Goal: Task Accomplishment & Management: Use online tool/utility

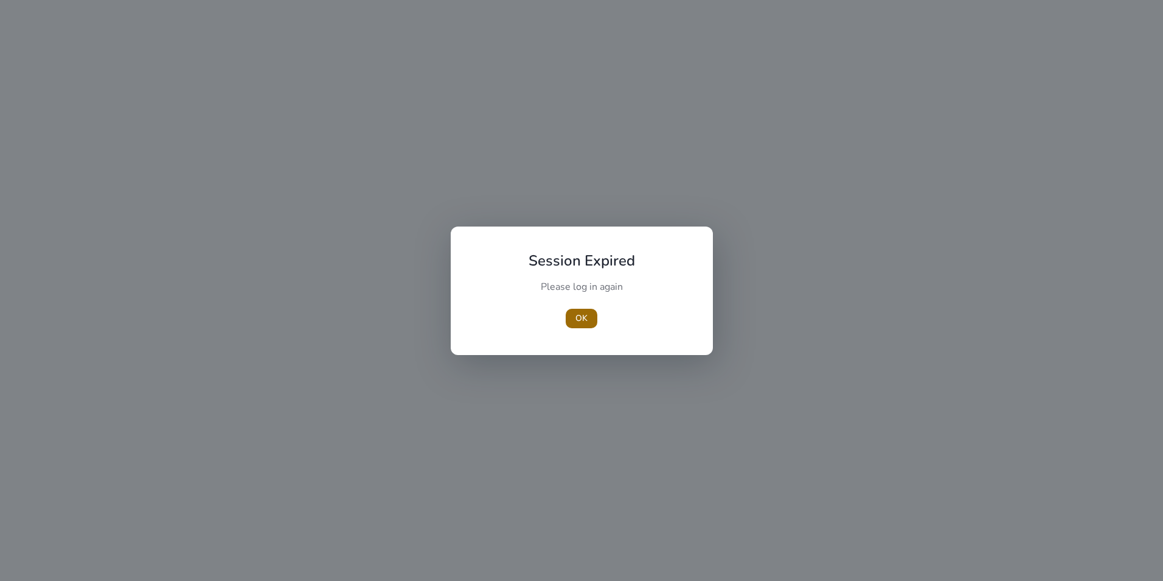
click at [582, 324] on span "button" at bounding box center [582, 318] width 32 height 29
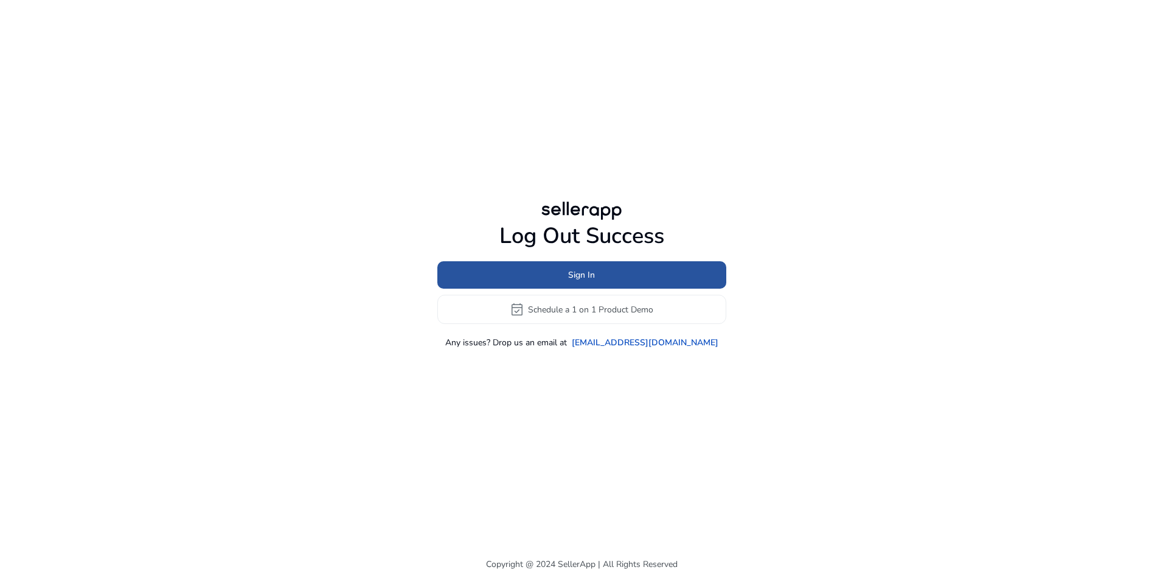
click at [576, 275] on span "Sign In" at bounding box center [581, 274] width 27 height 13
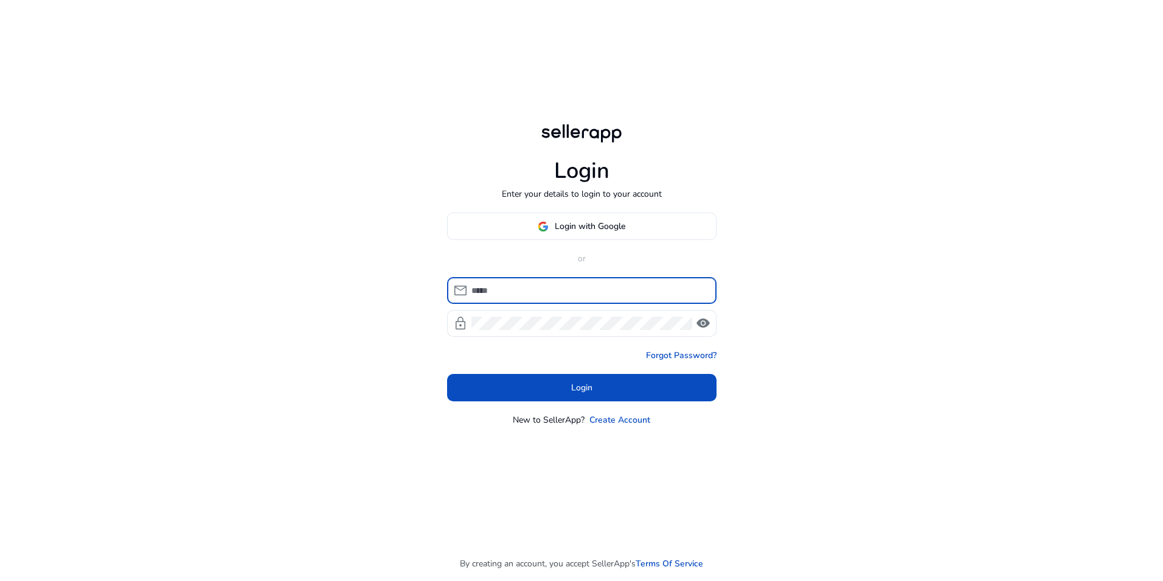
type input "**********"
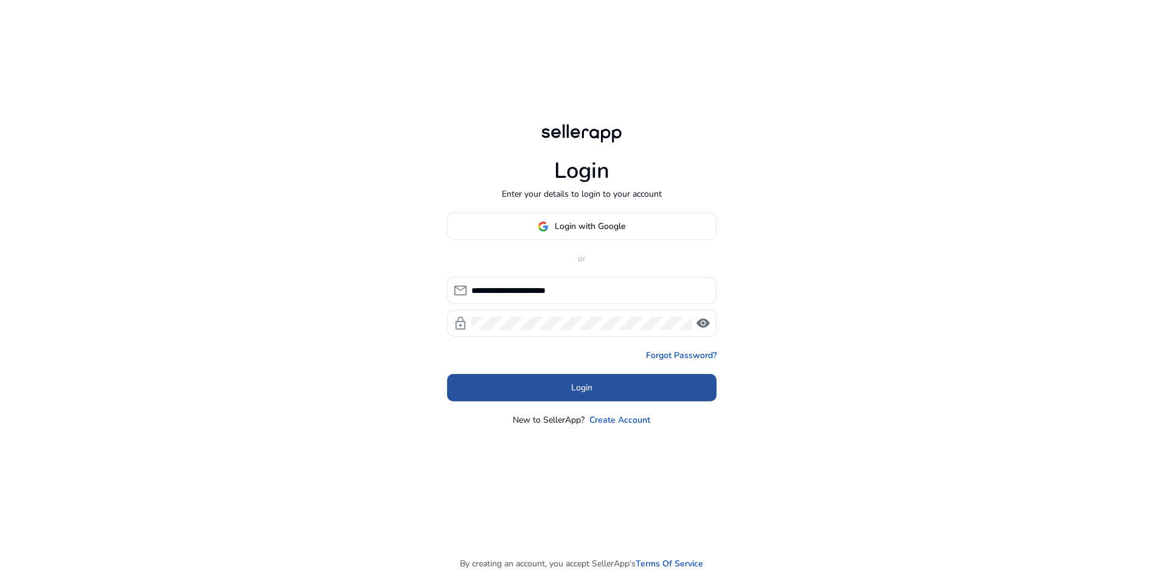
click at [598, 382] on span at bounding box center [582, 387] width 270 height 29
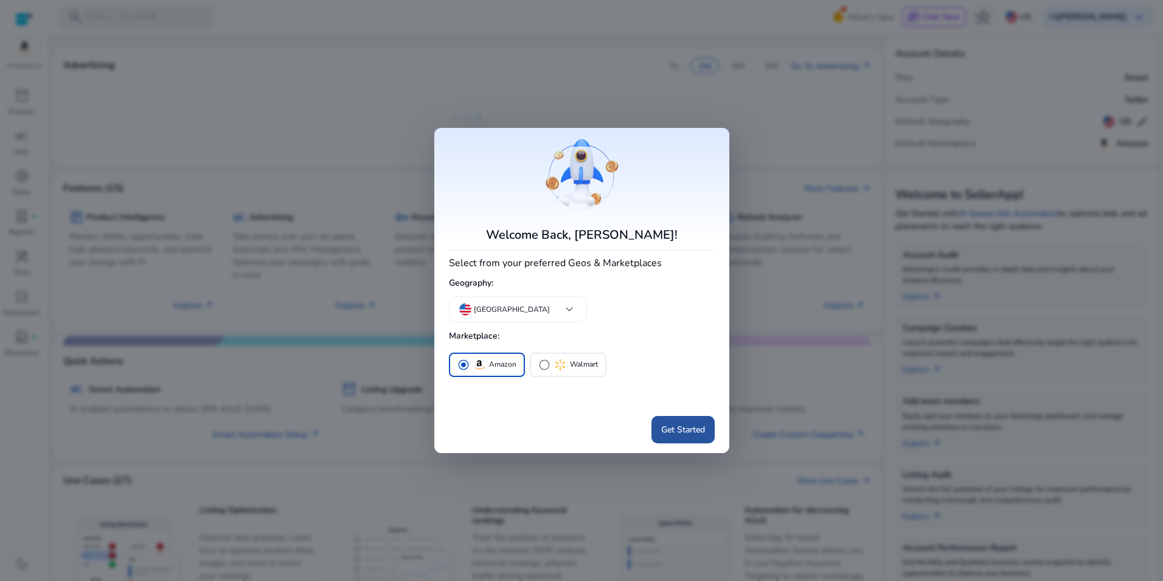
click at [693, 426] on span "Get Started" at bounding box center [683, 429] width 44 height 13
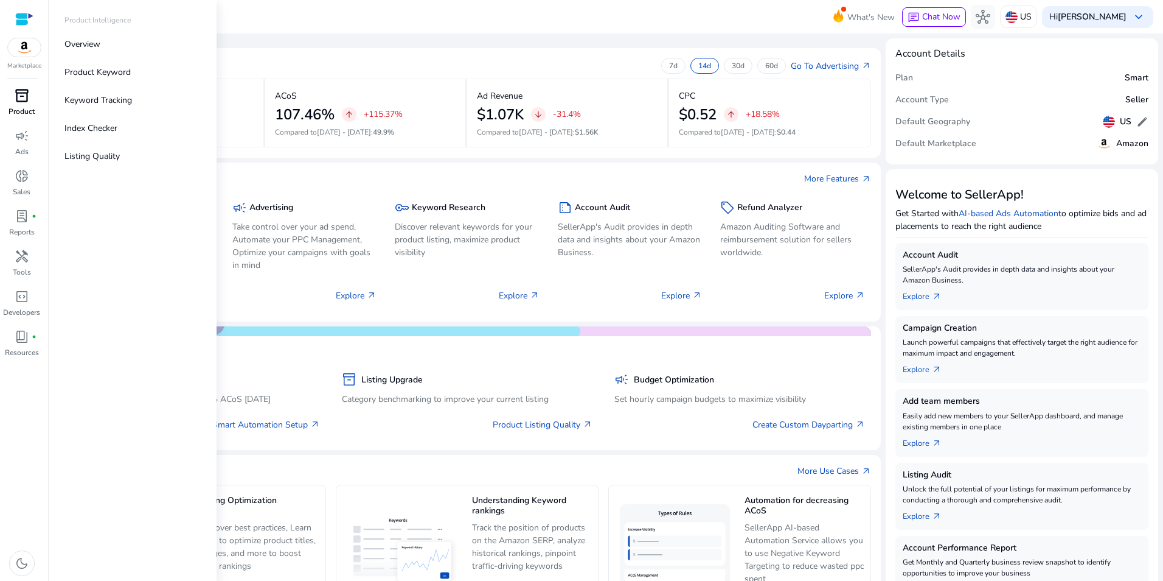
click at [26, 108] on p "Product" at bounding box center [22, 111] width 26 height 11
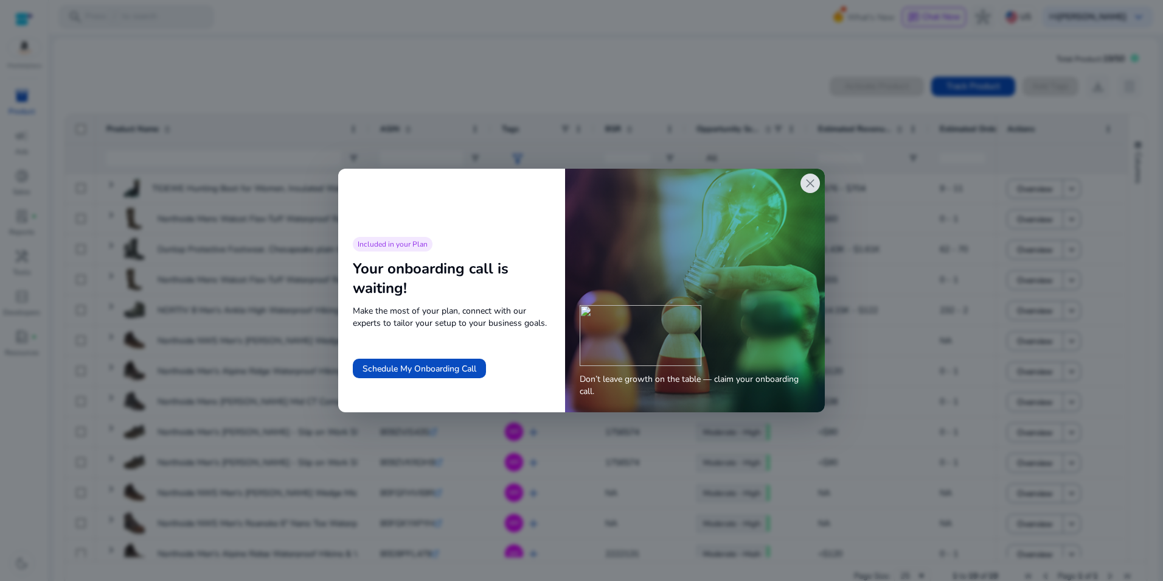
click at [816, 183] on span "close" at bounding box center [810, 183] width 15 height 15
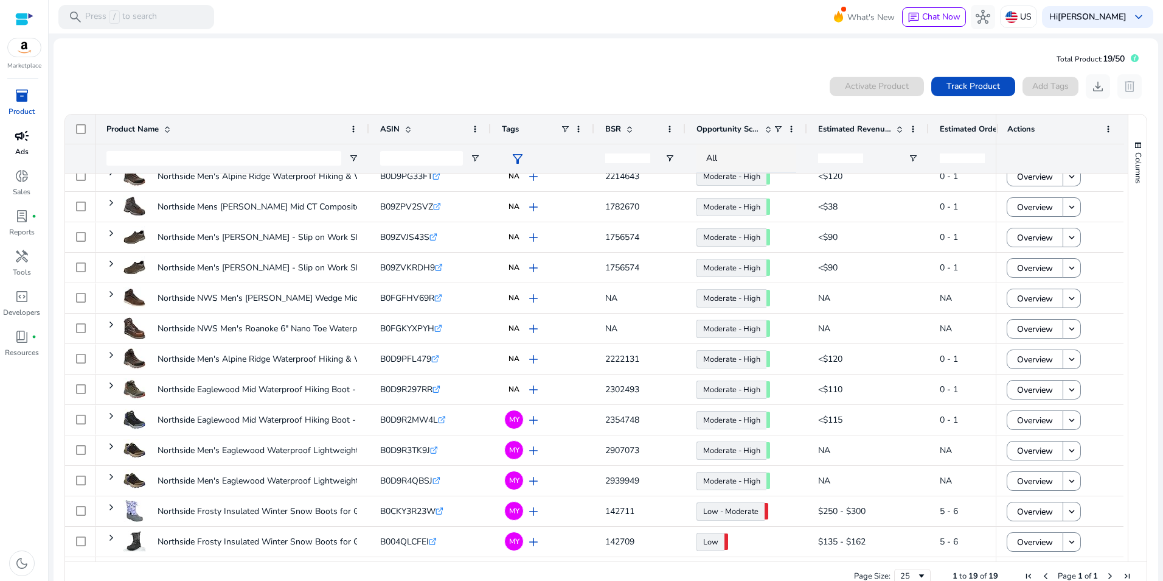
click at [26, 138] on span "campaign" at bounding box center [22, 135] width 15 height 15
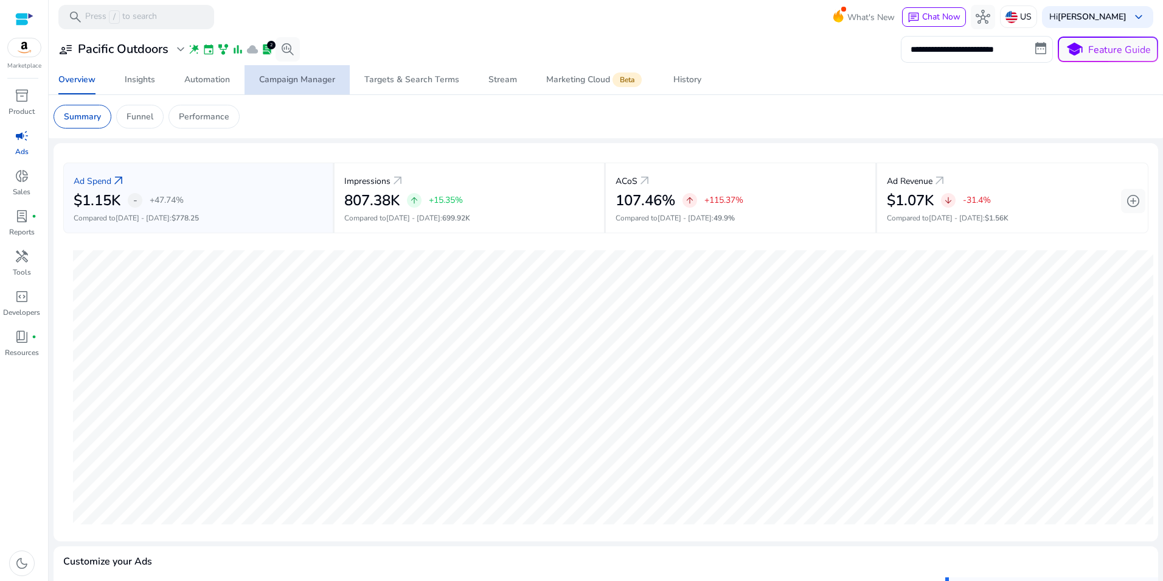
click at [303, 78] on div "Campaign Manager" at bounding box center [297, 79] width 76 height 9
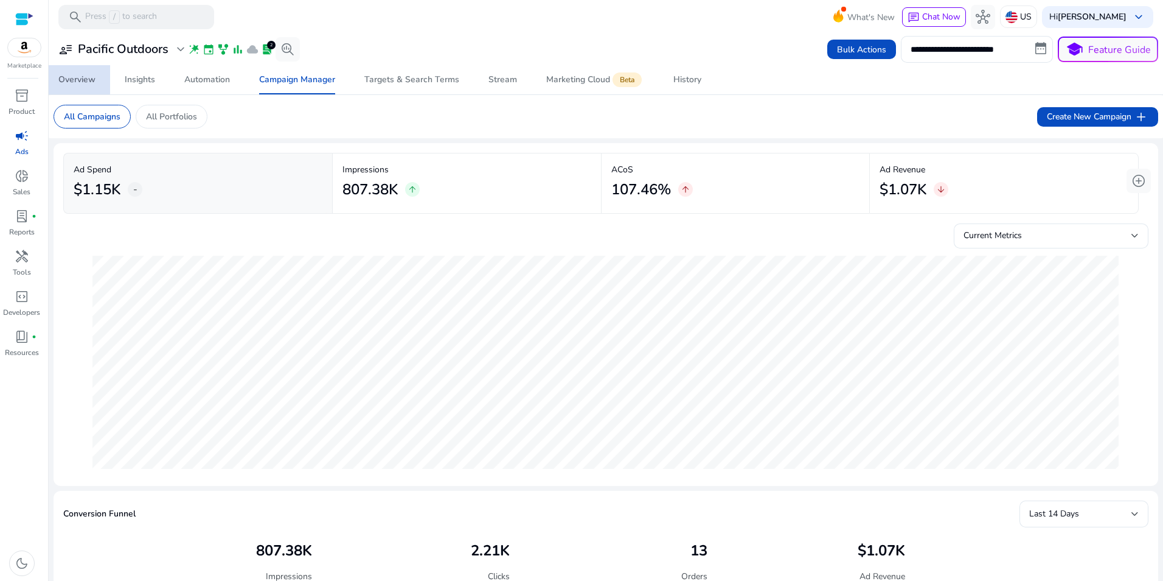
click at [70, 78] on div "Overview" at bounding box center [76, 79] width 37 height 9
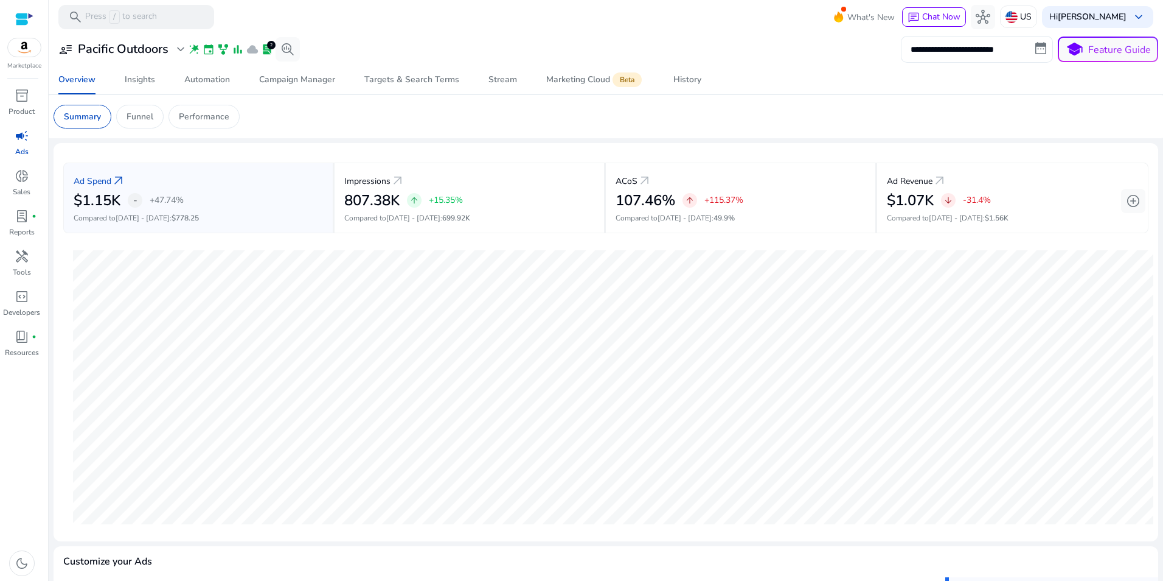
click at [996, 47] on input "**********" at bounding box center [977, 49] width 152 height 27
select select "*"
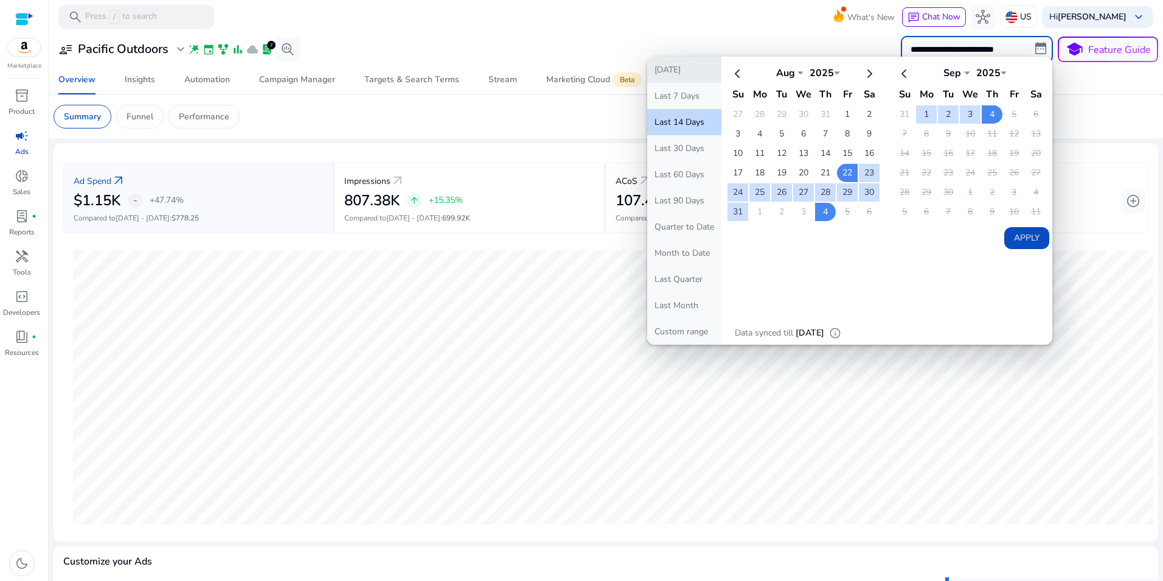
click at [674, 69] on button "[DATE]" at bounding box center [684, 70] width 74 height 26
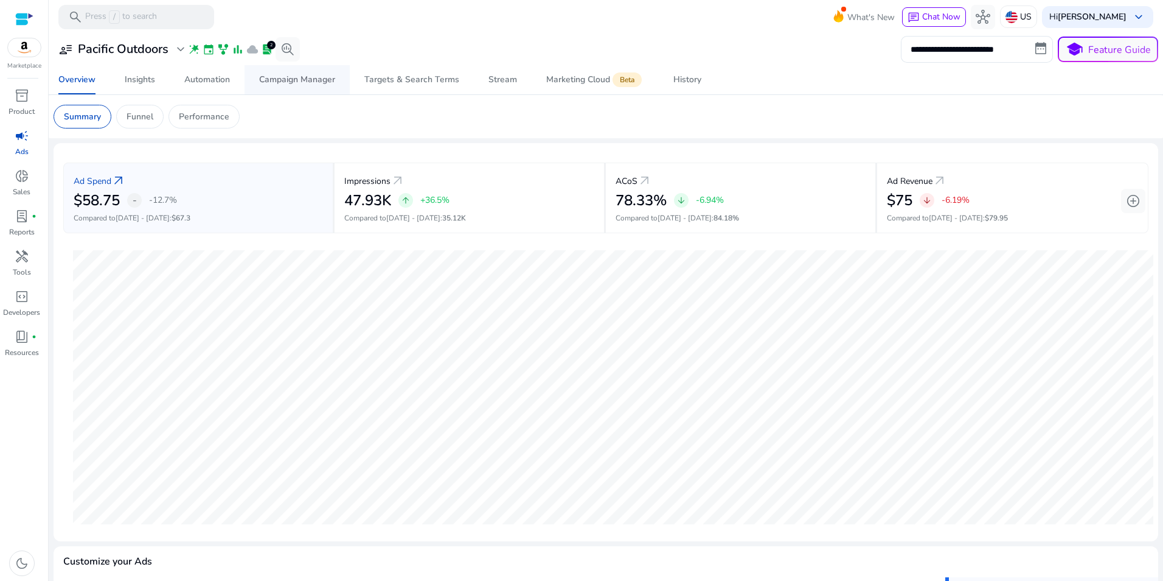
click at [285, 77] on div "Campaign Manager" at bounding box center [297, 79] width 76 height 9
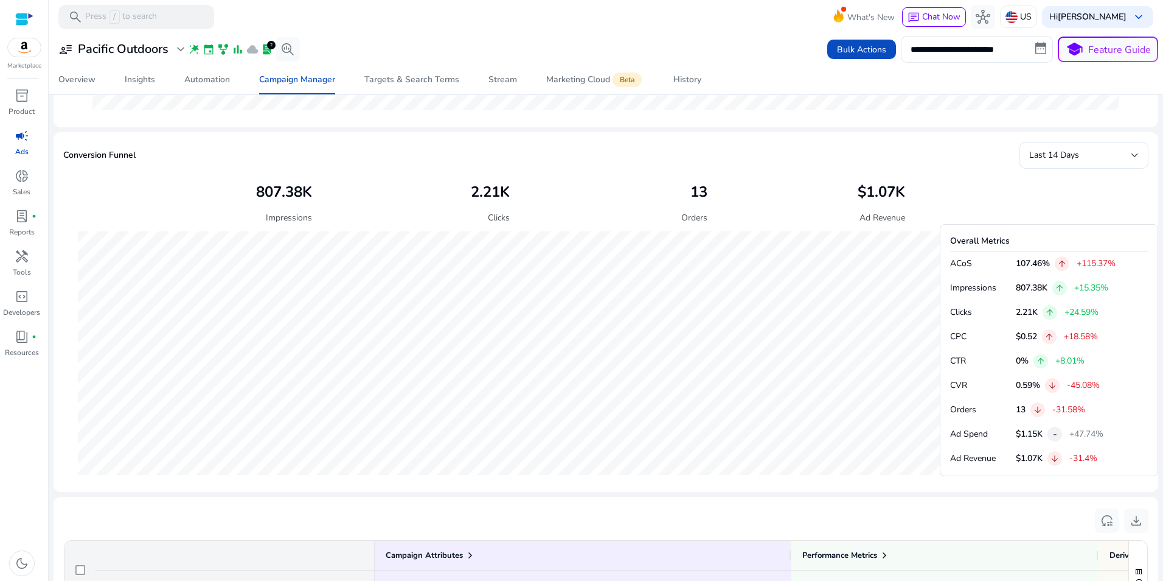
scroll to position [374, 0]
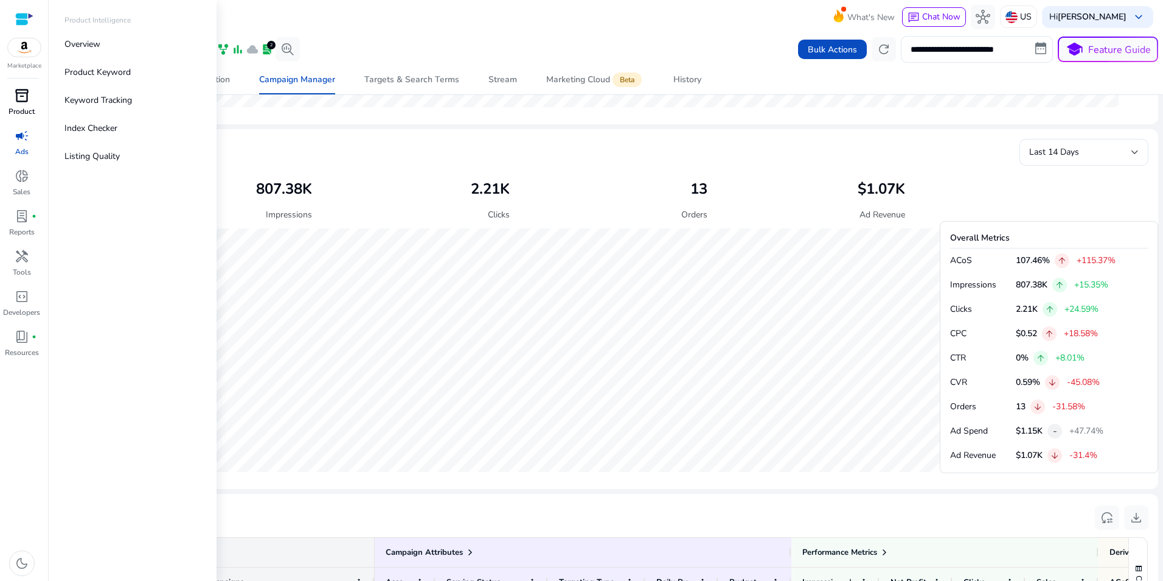
click at [18, 100] on span "inventory_2" at bounding box center [22, 95] width 15 height 15
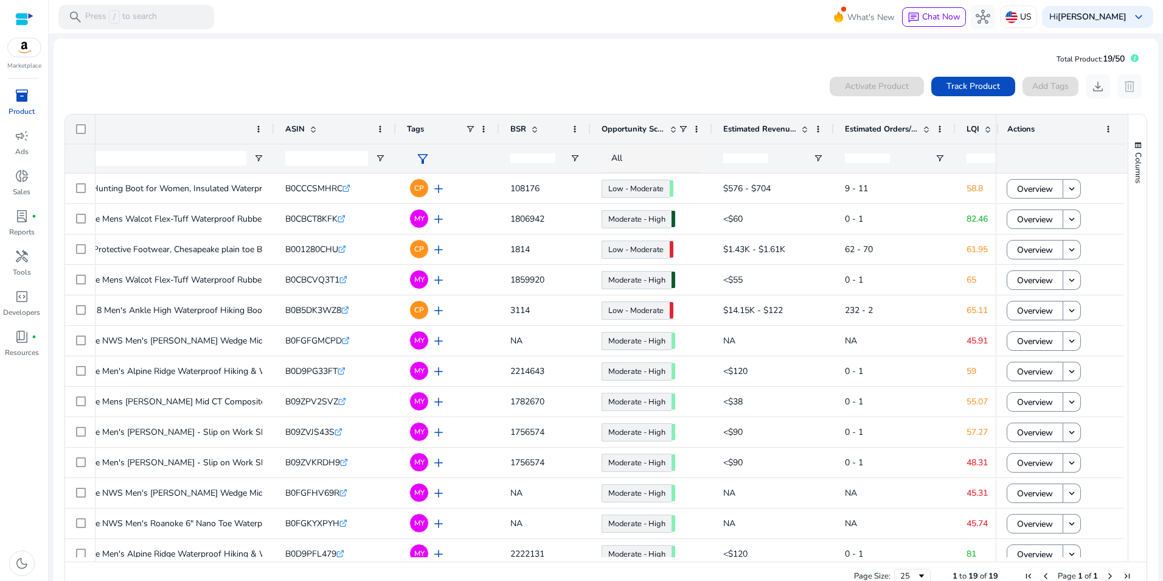
scroll to position [0, 107]
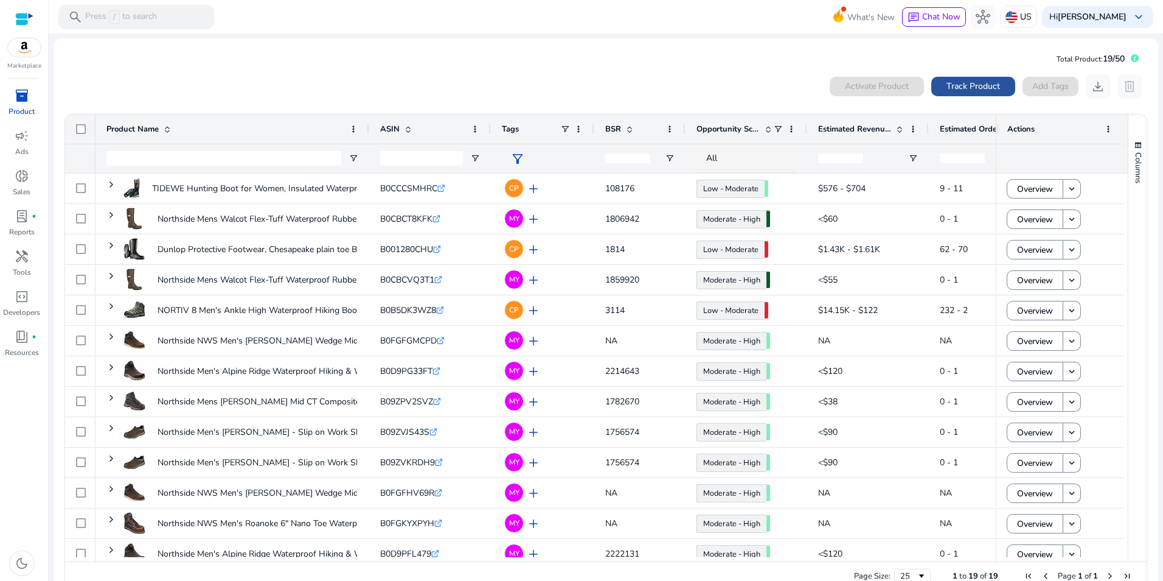
click at [1010, 87] on span at bounding box center [974, 86] width 84 height 29
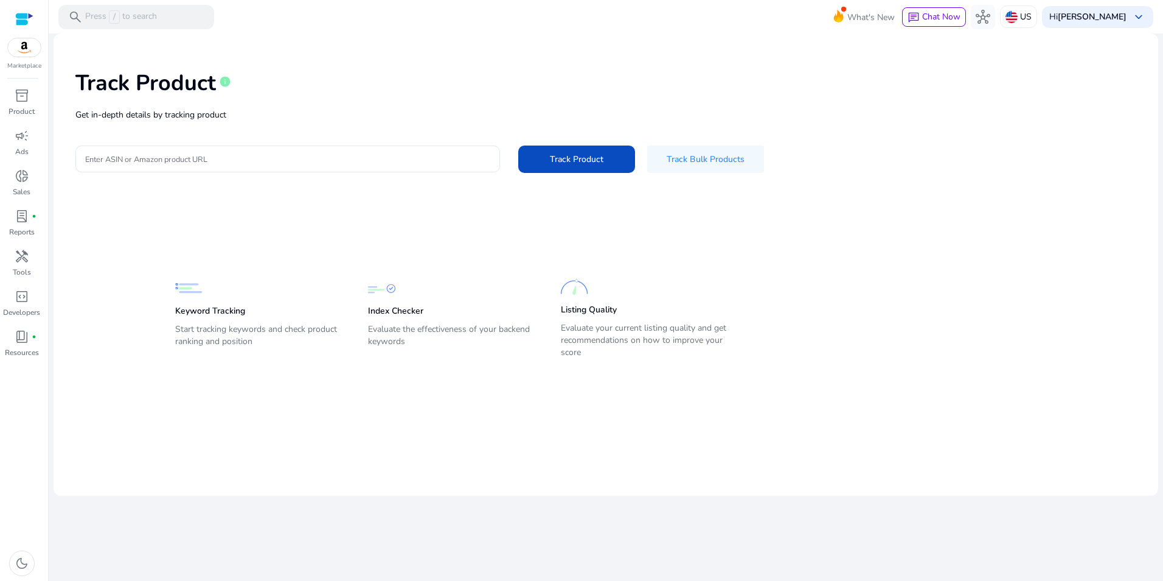
click at [979, 81] on div "Track Product info" at bounding box center [605, 80] width 1061 height 50
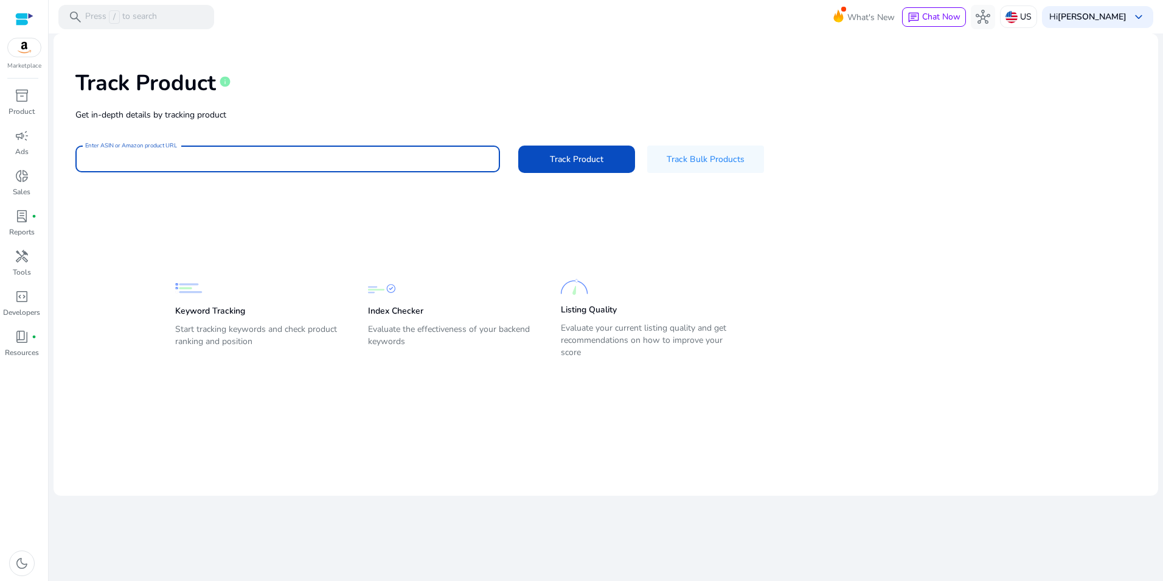
click at [261, 156] on input "Enter ASIN or Amazon product URL" at bounding box center [287, 158] width 405 height 13
paste input "**********"
type input "**********"
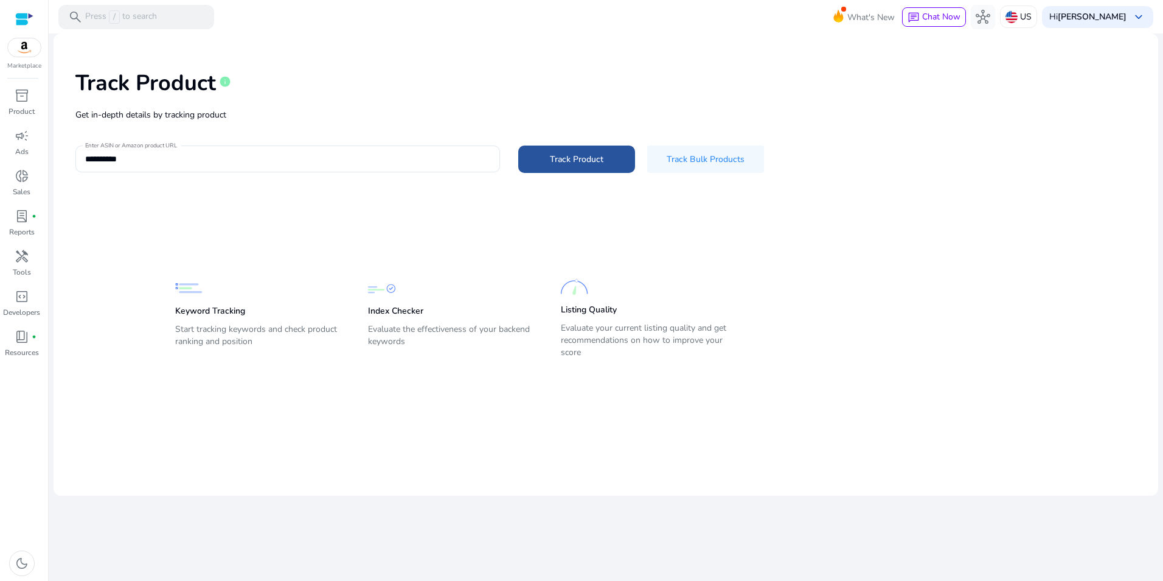
click at [582, 155] on span "Track Product" at bounding box center [577, 159] width 54 height 13
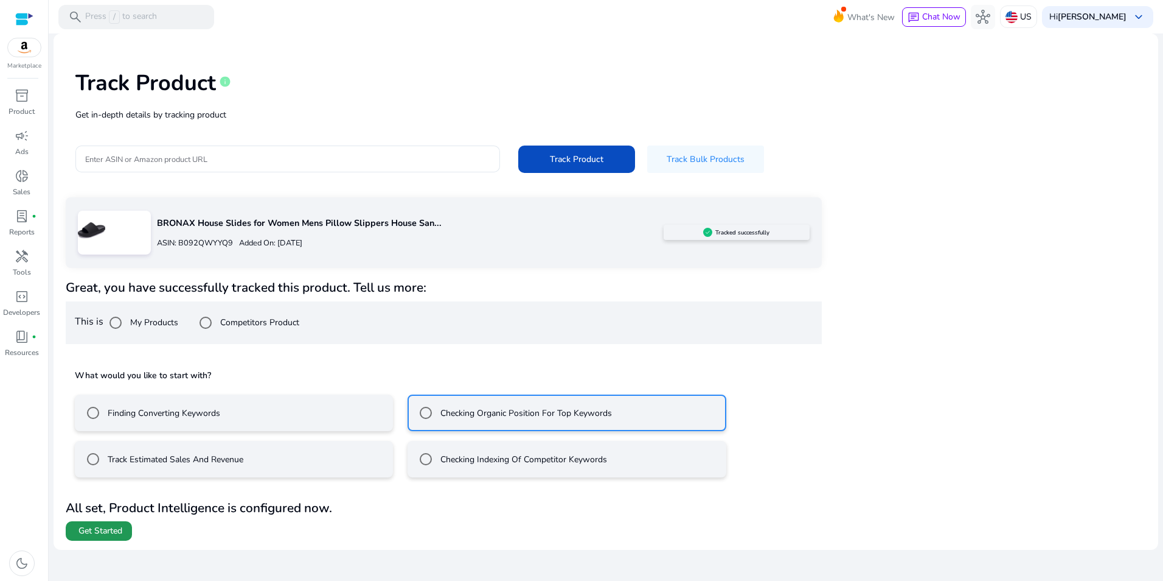
click at [92, 531] on span "Get Started" at bounding box center [100, 531] width 44 height 12
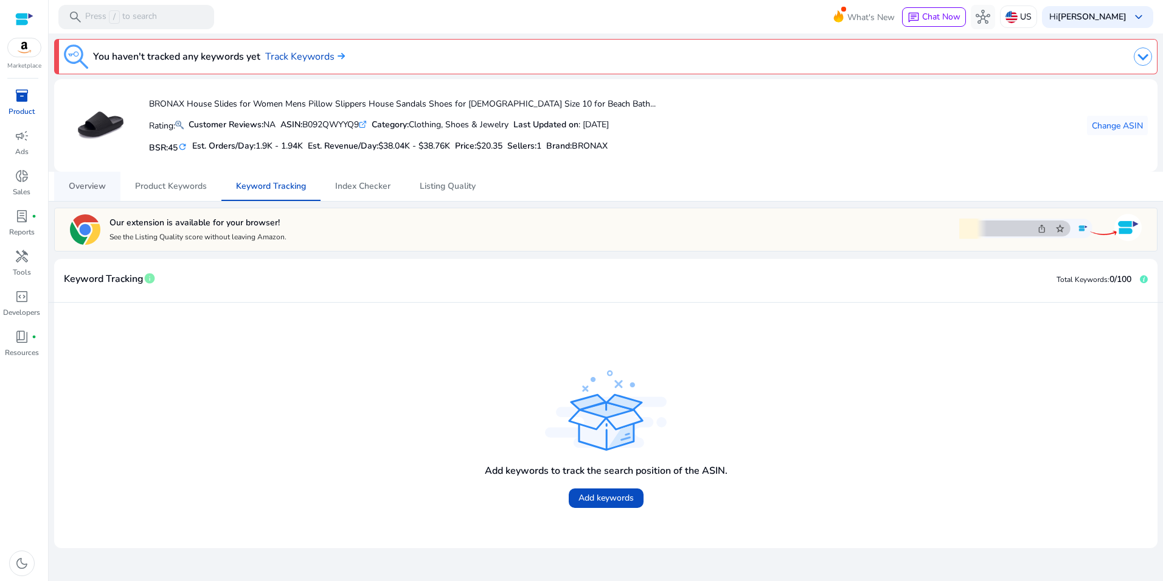
click at [97, 184] on span "Overview" at bounding box center [87, 186] width 37 height 9
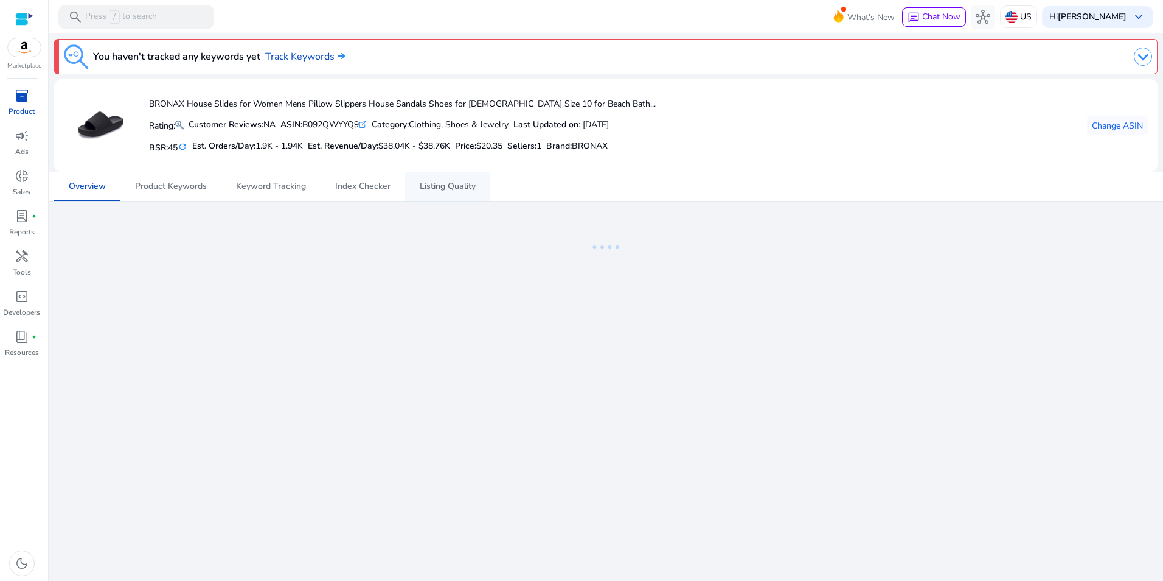
click at [445, 188] on span "Listing Quality" at bounding box center [448, 186] width 56 height 9
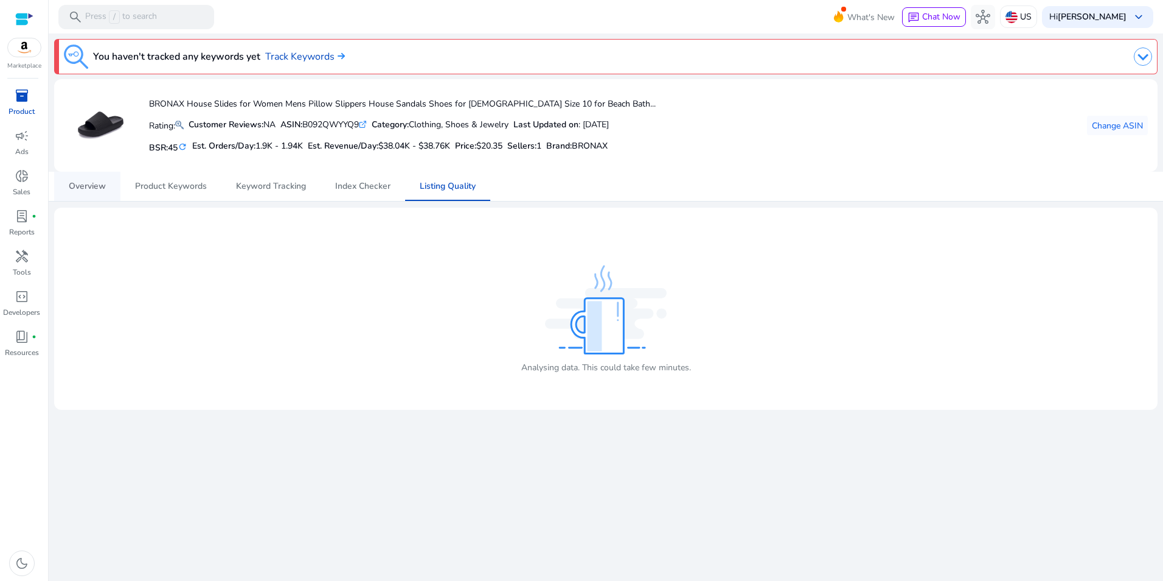
click at [96, 194] on span "Overview" at bounding box center [87, 186] width 37 height 29
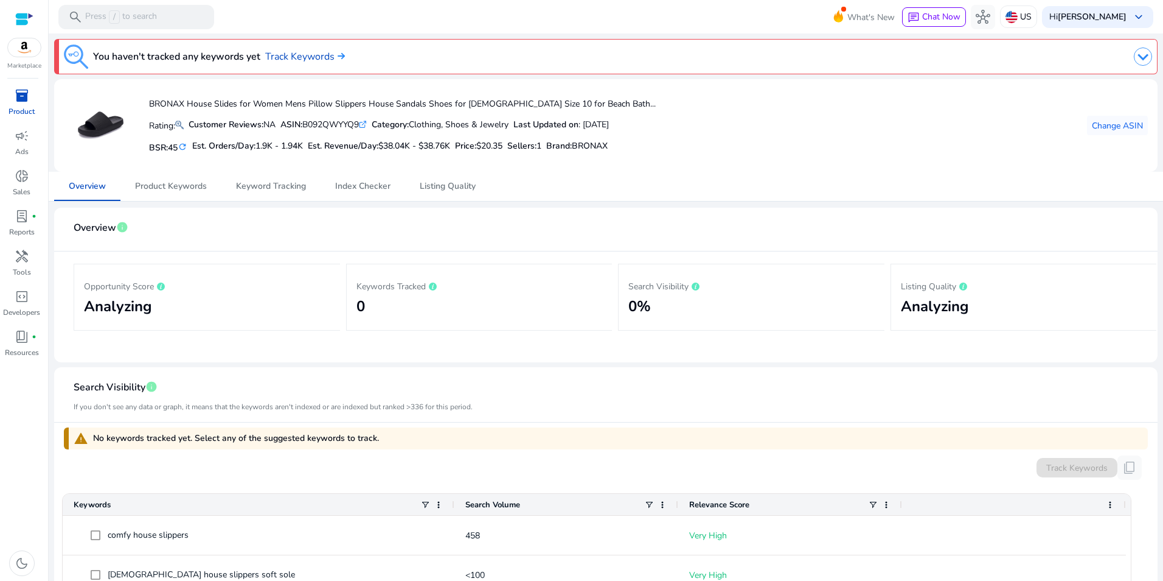
click at [21, 96] on span "inventory_2" at bounding box center [22, 95] width 15 height 15
